Goal: Check status: Check status

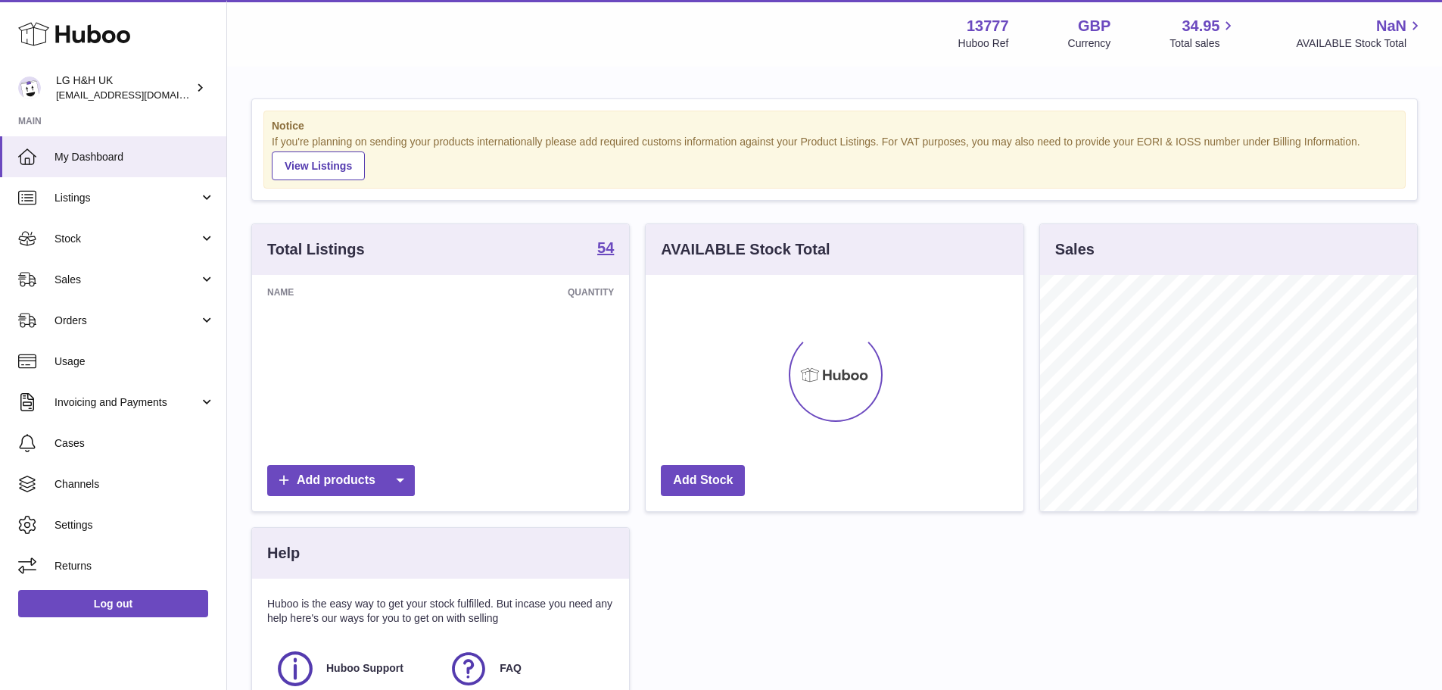
scroll to position [236, 378]
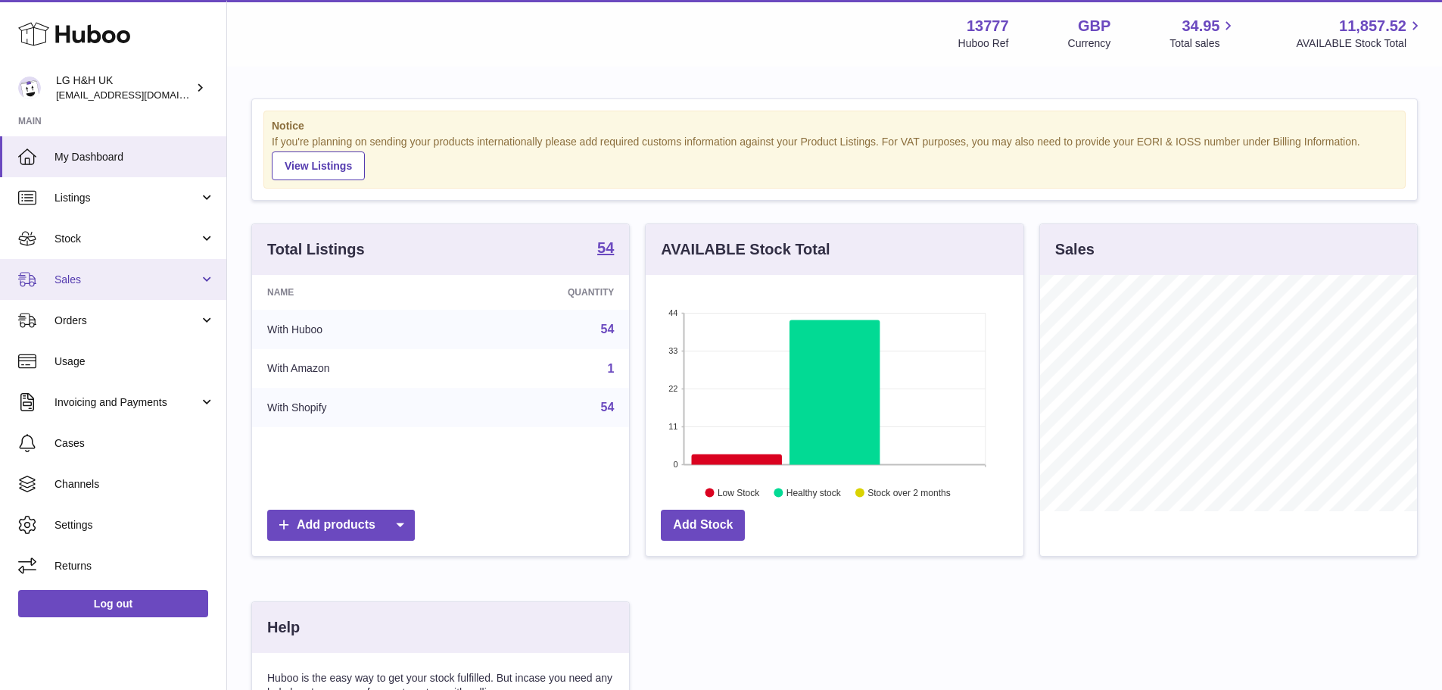
click at [61, 285] on span "Sales" at bounding box center [126, 279] width 145 height 14
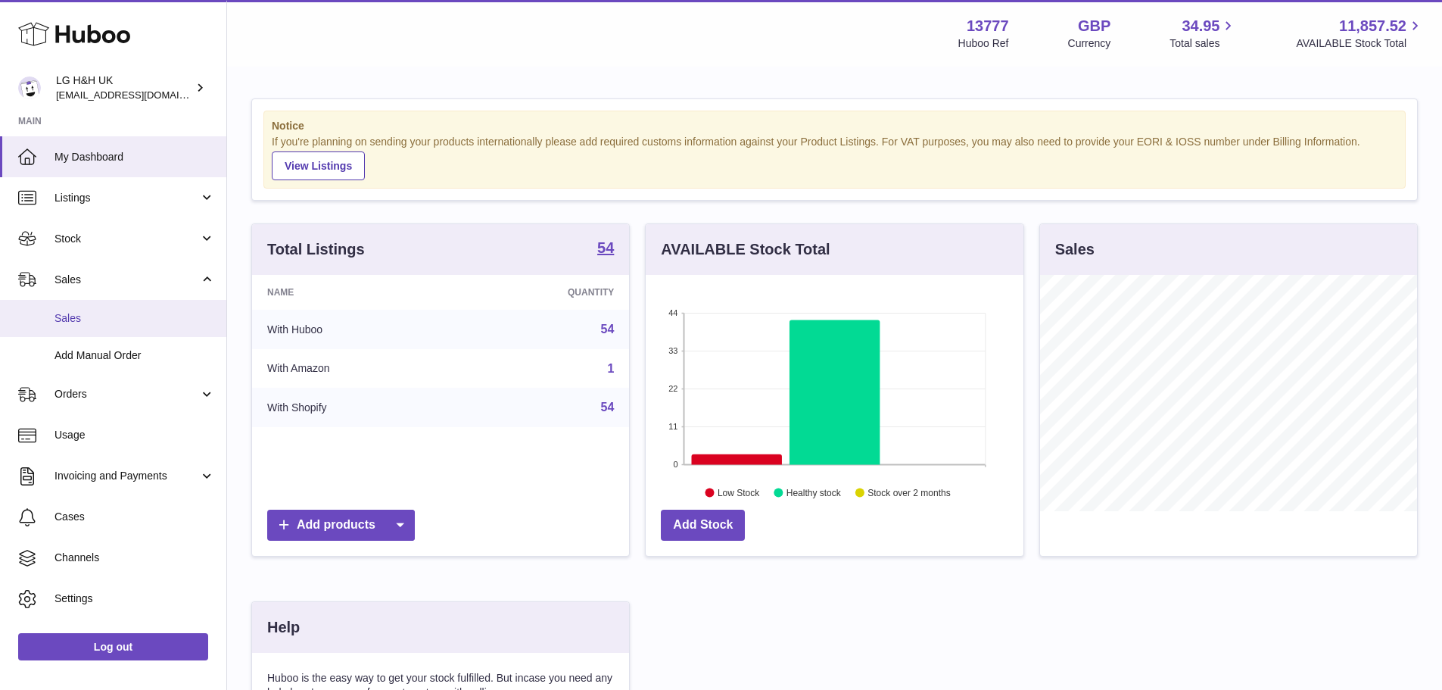
click at [72, 319] on span "Sales" at bounding box center [134, 318] width 160 height 14
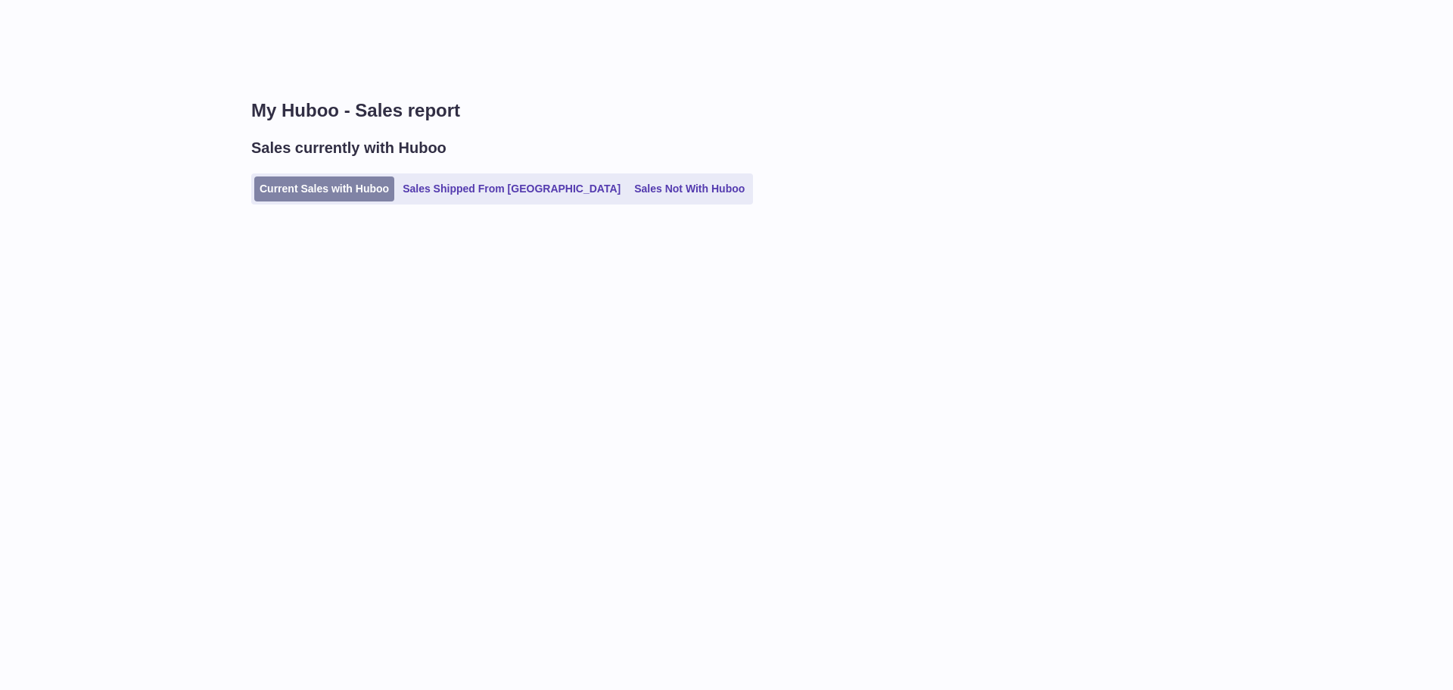
click at [349, 186] on link "Current Sales with Huboo" at bounding box center [324, 188] width 140 height 25
